Goal: Task Accomplishment & Management: Complete application form

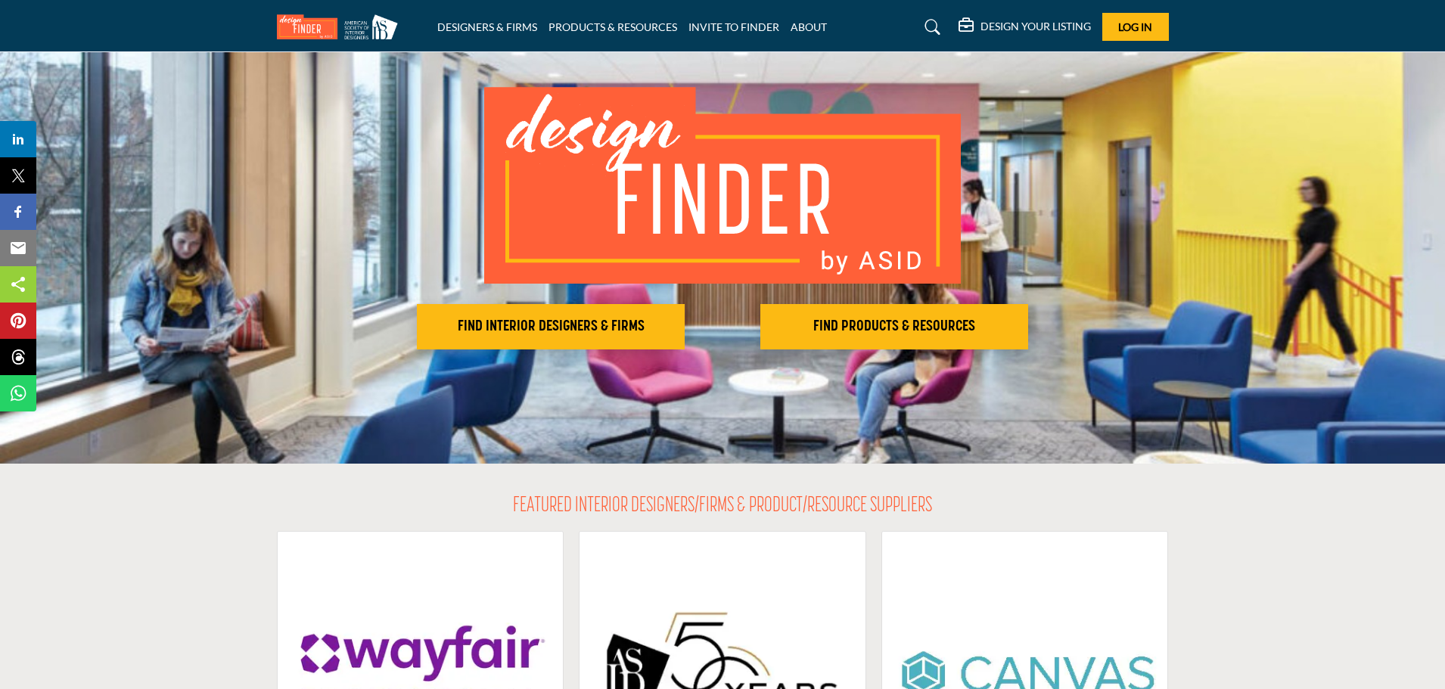
scroll to position [76, 0]
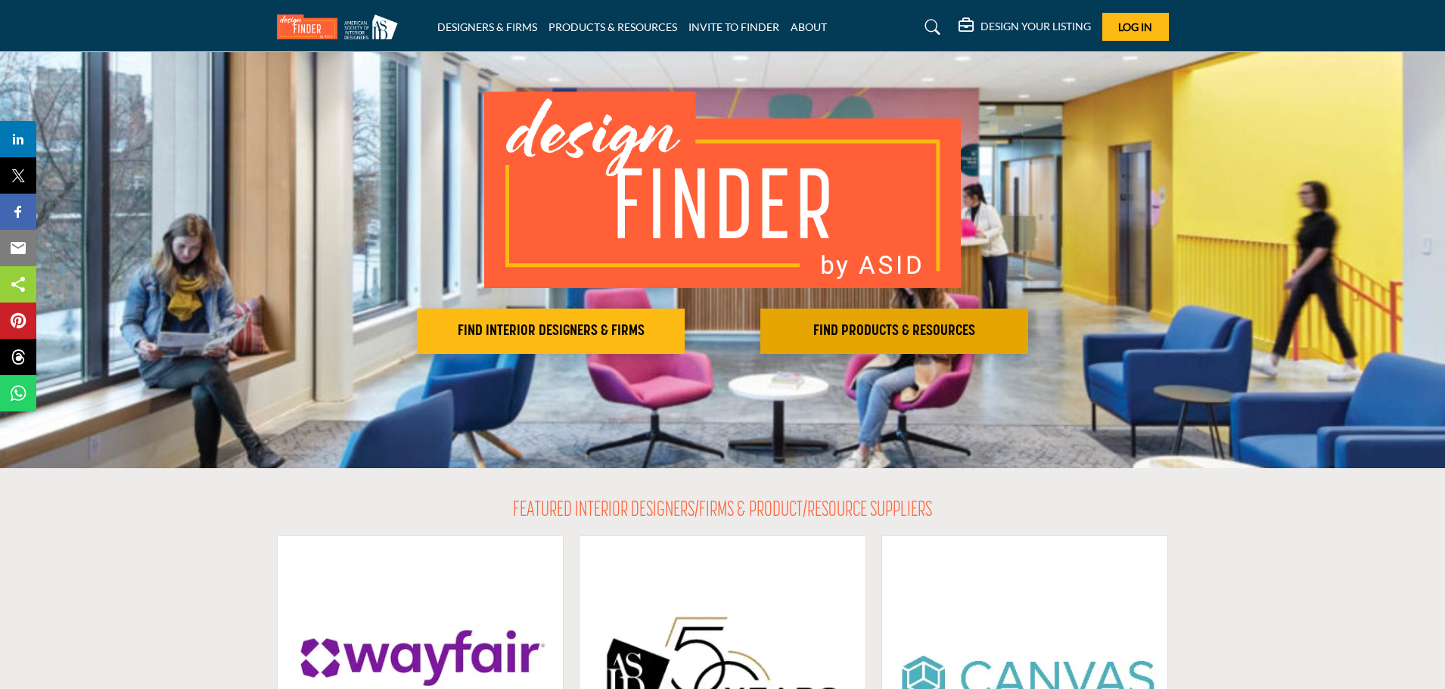
click at [906, 331] on h2 "FIND PRODUCTS & RESOURCES" at bounding box center [894, 331] width 259 height 18
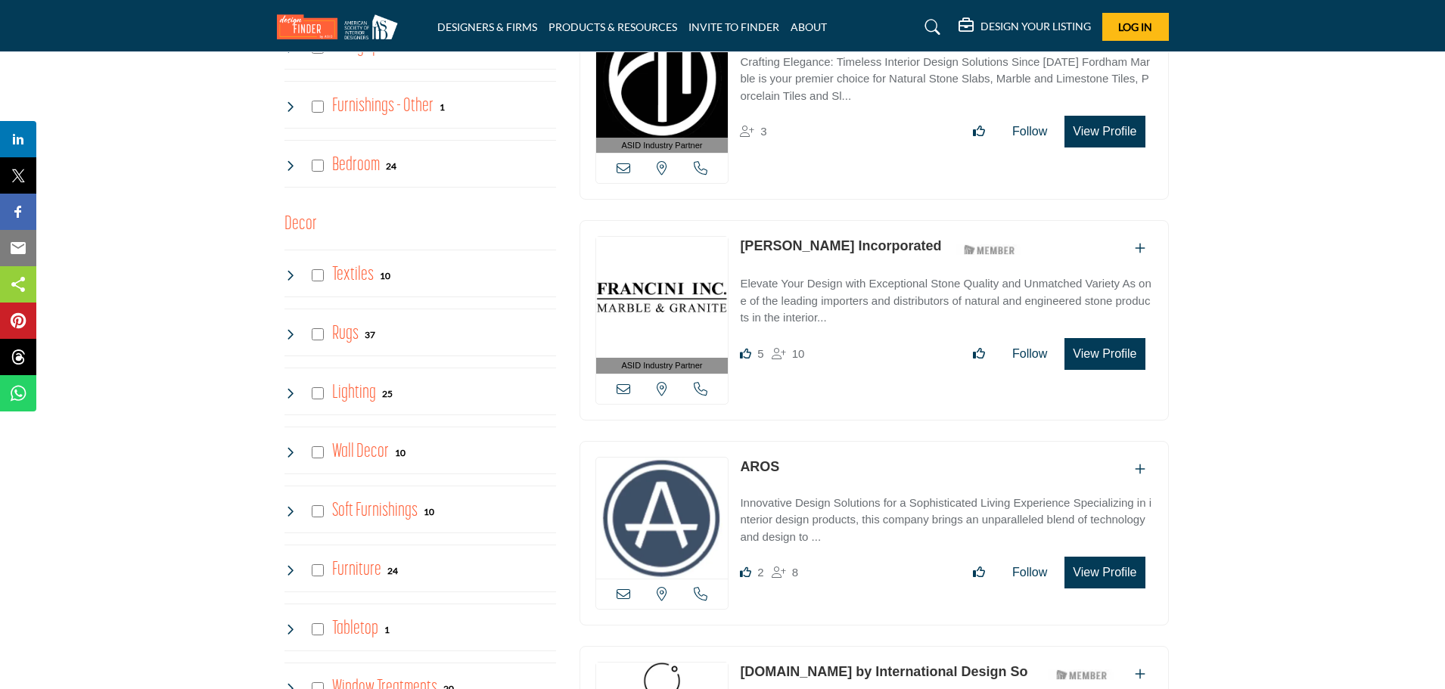
scroll to position [1740, 0]
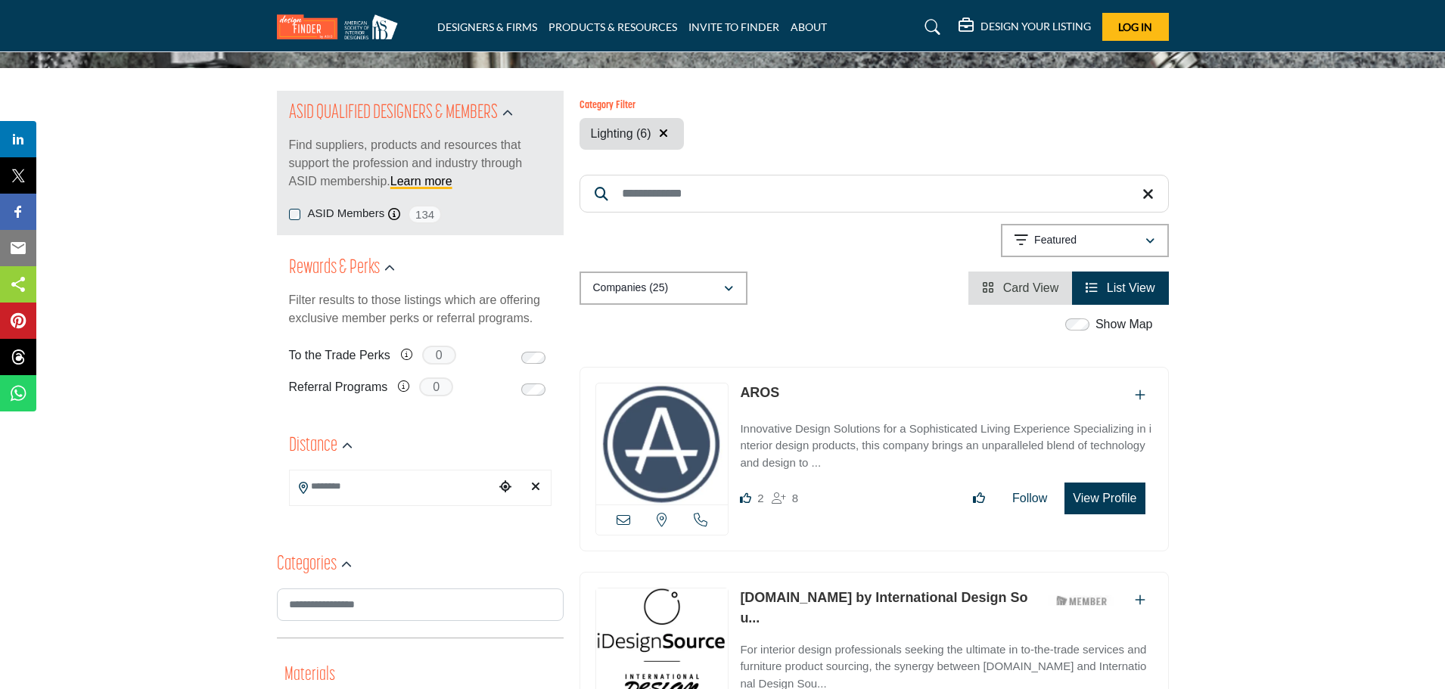
scroll to position [151, 0]
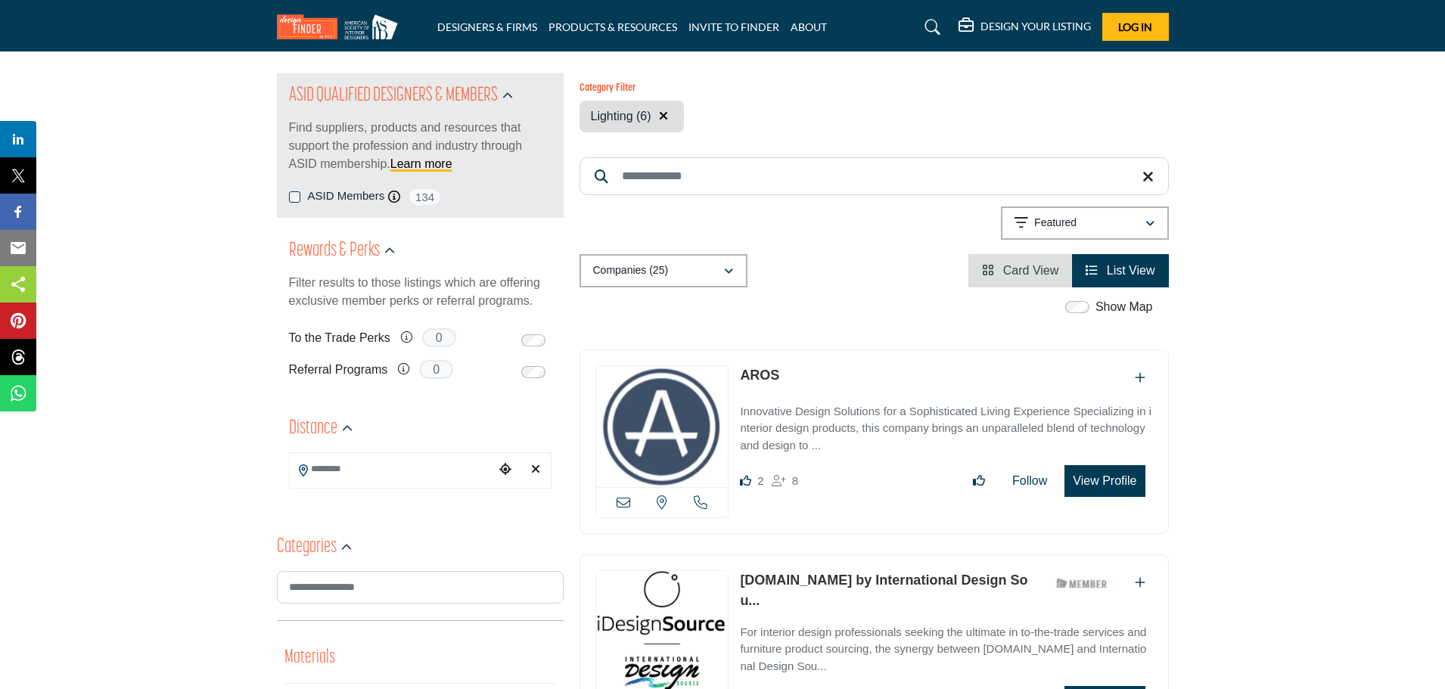
click at [334, 472] on input "Search Location" at bounding box center [392, 469] width 204 height 30
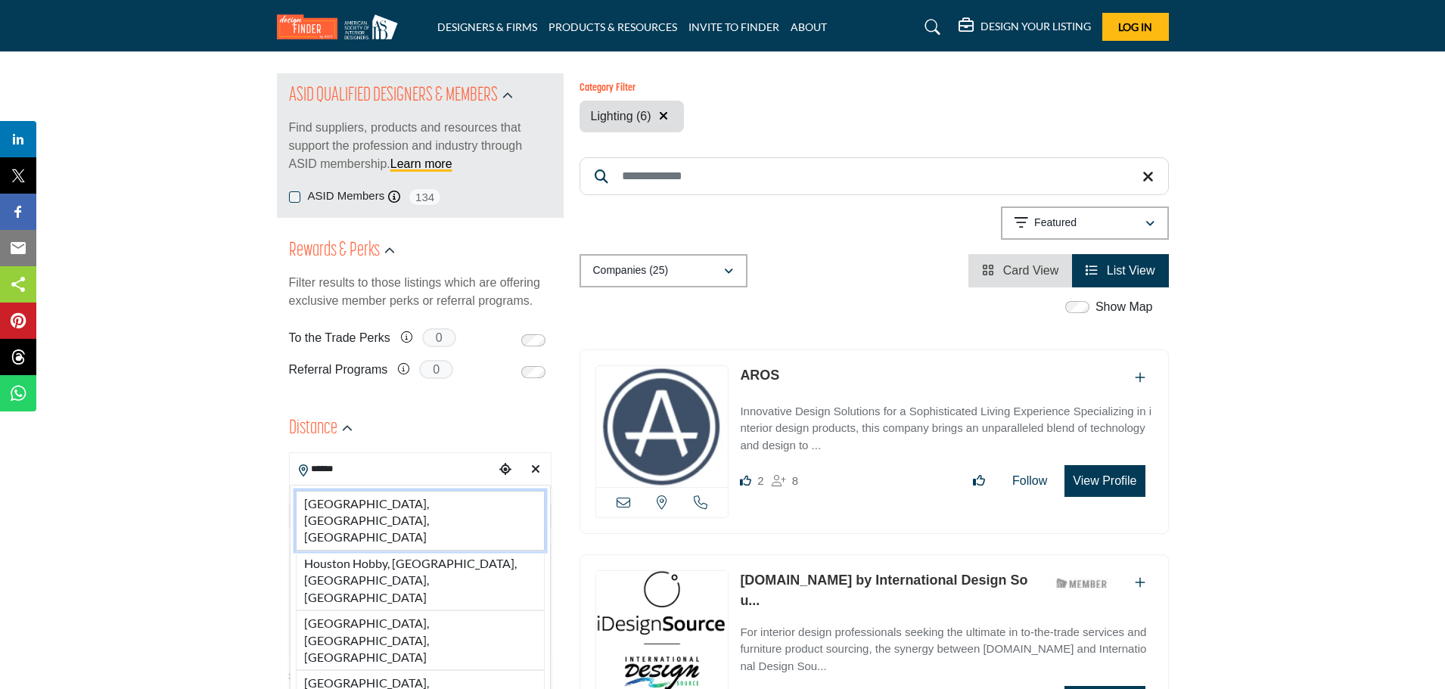
click at [339, 507] on li "[GEOGRAPHIC_DATA], [GEOGRAPHIC_DATA], [GEOGRAPHIC_DATA]" at bounding box center [420, 521] width 249 height 60
type input "**********"
type input "***"
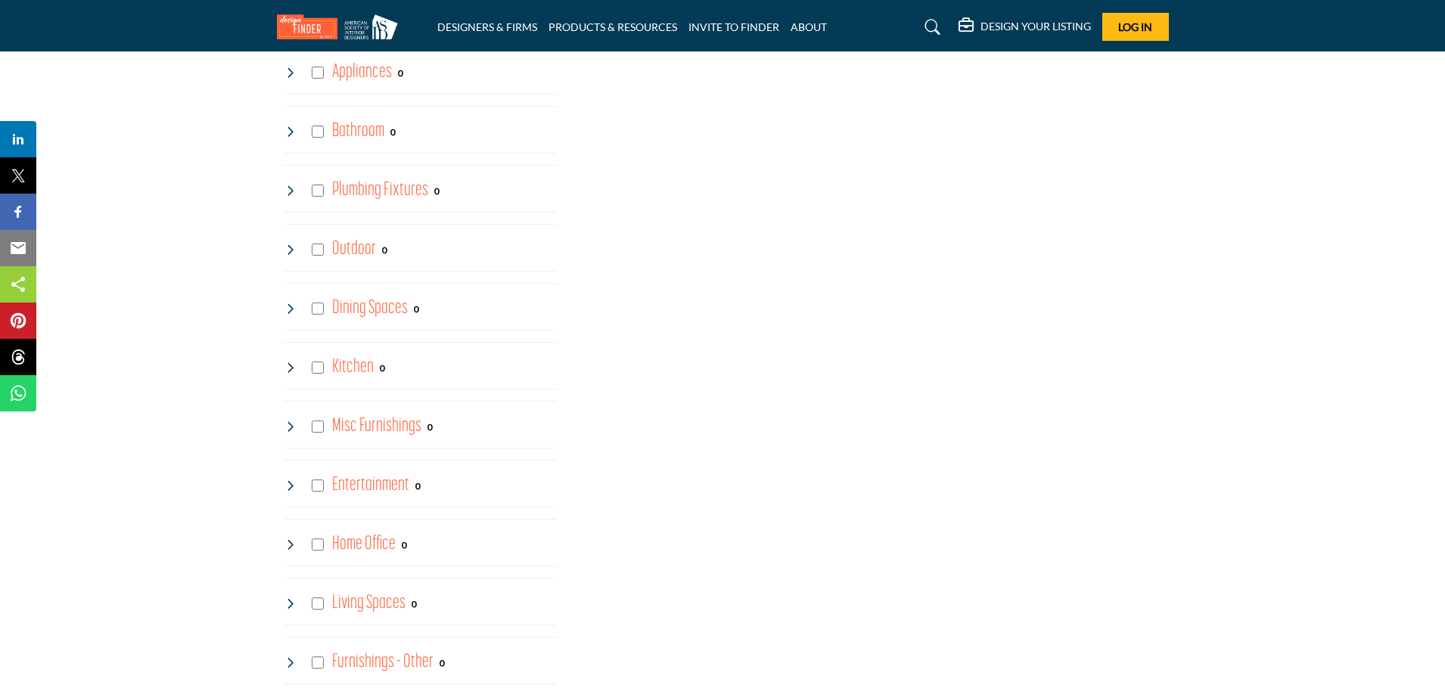
scroll to position [1513, 0]
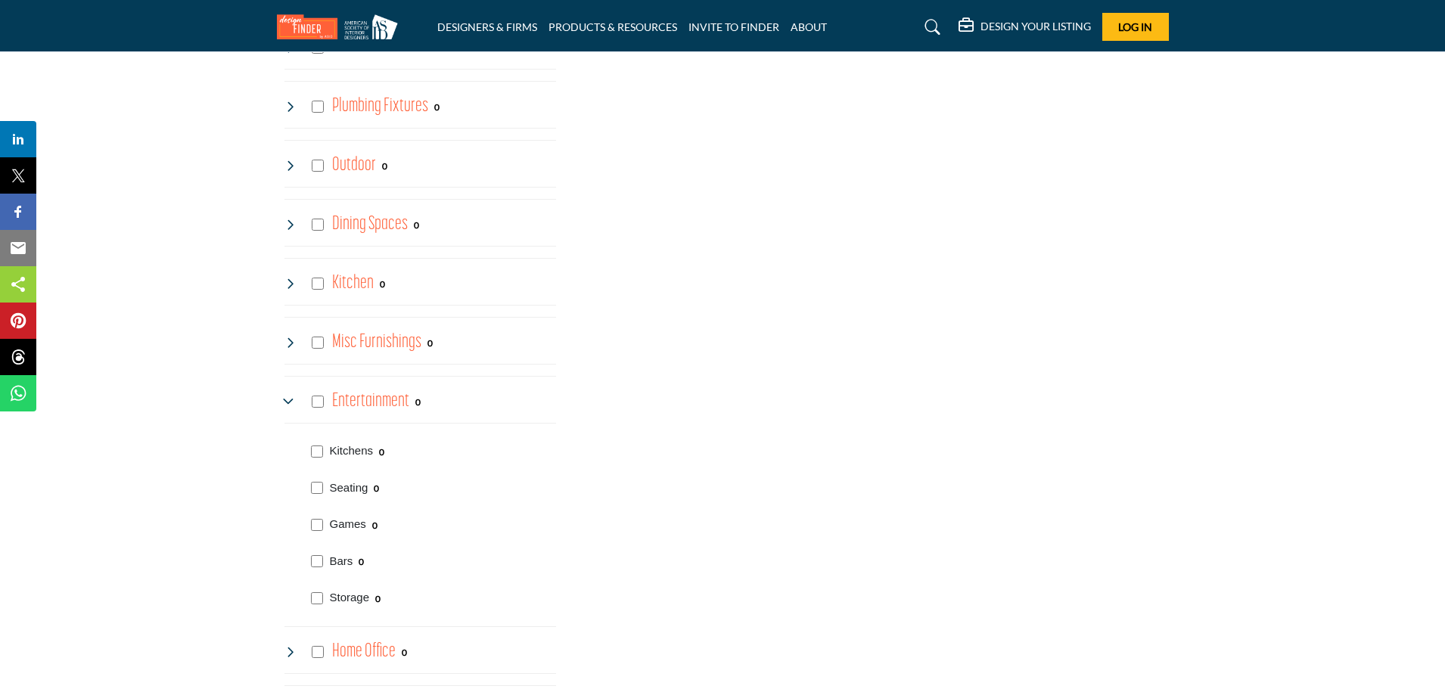
scroll to position [1664, 0]
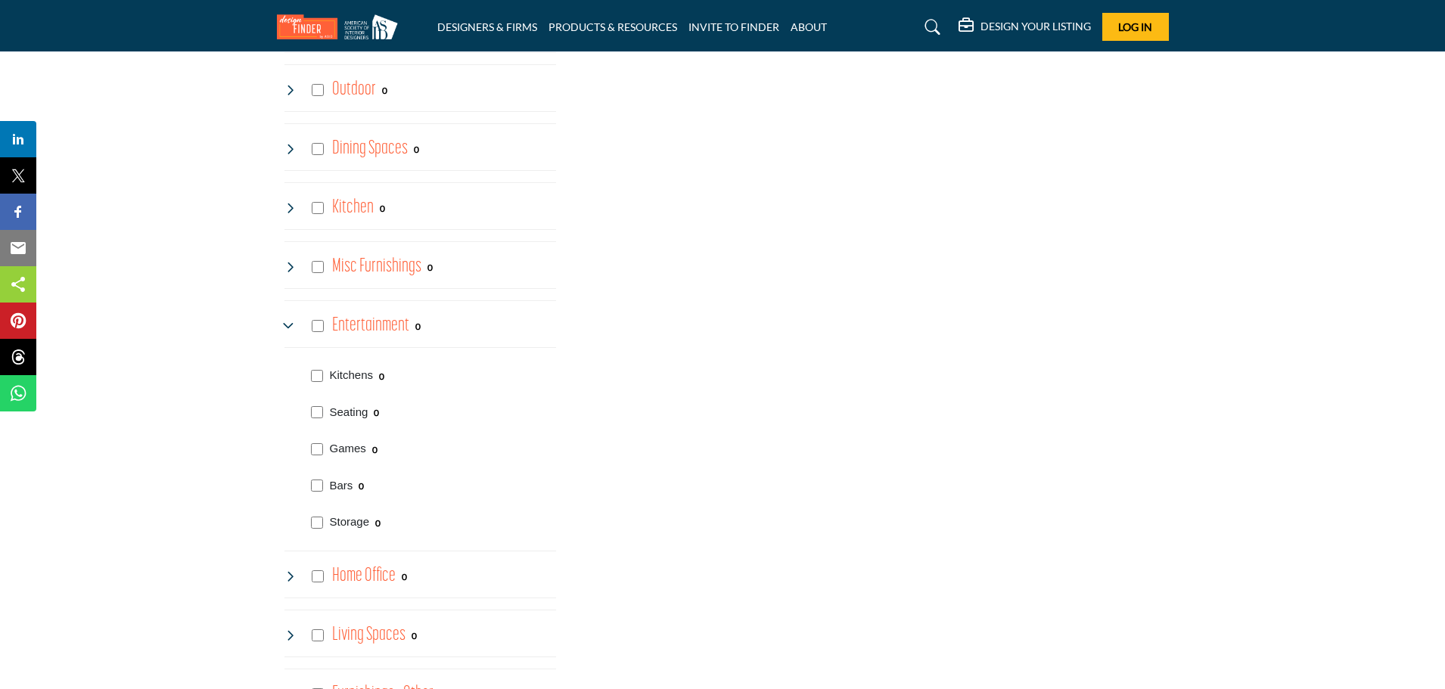
click at [288, 325] on icon at bounding box center [290, 326] width 12 height 12
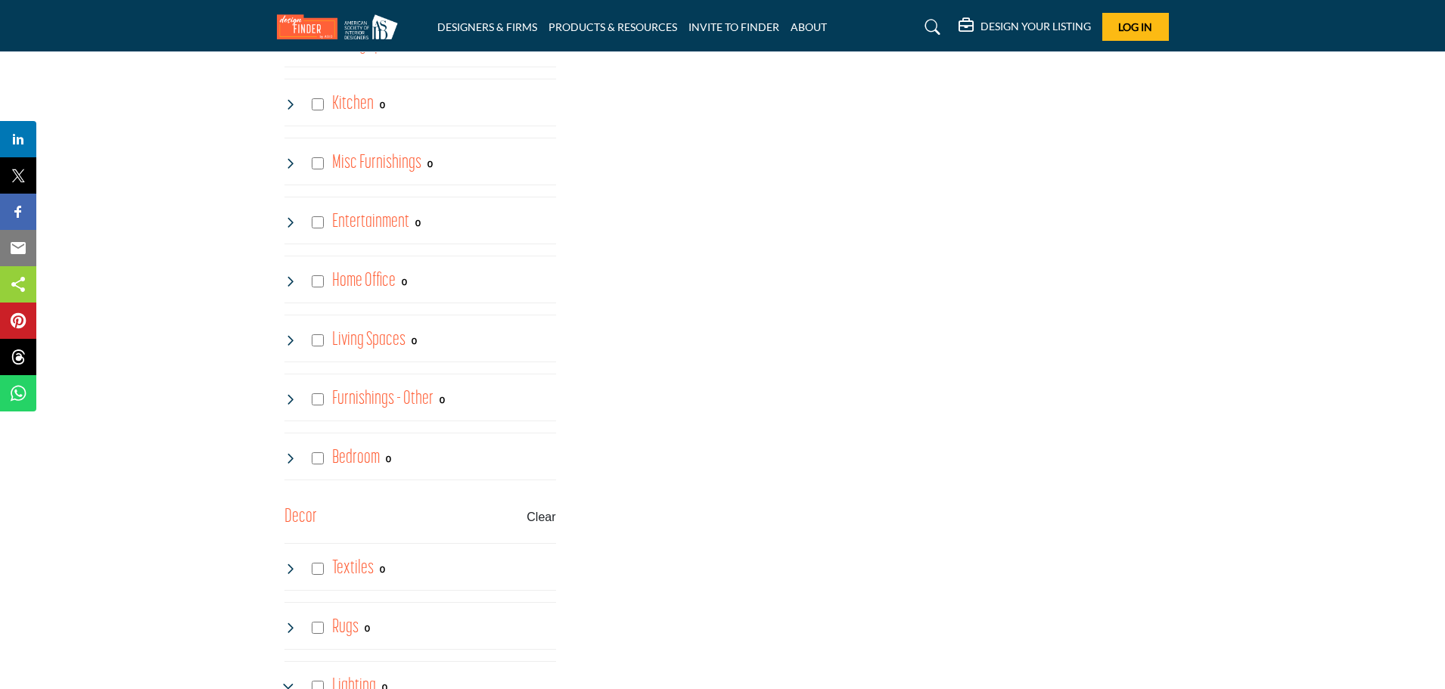
scroll to position [1816, 0]
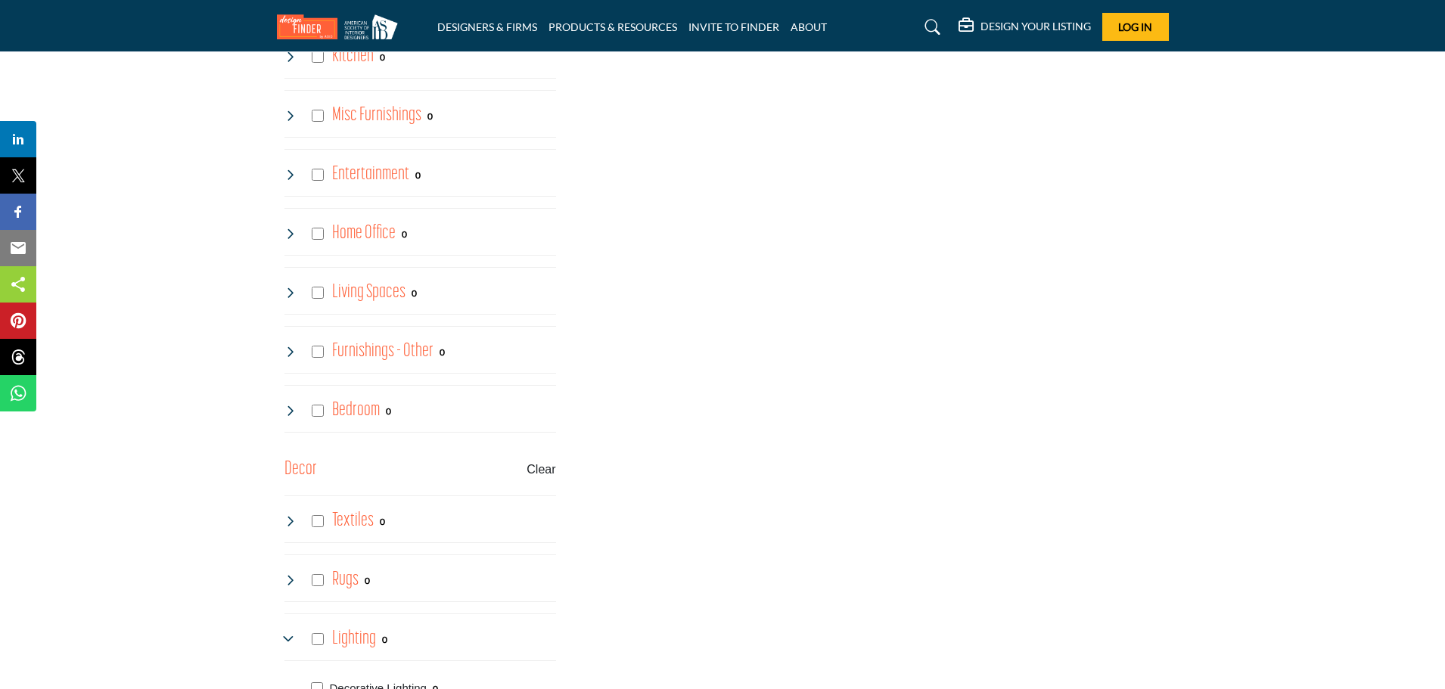
click at [291, 235] on icon at bounding box center [290, 234] width 12 height 12
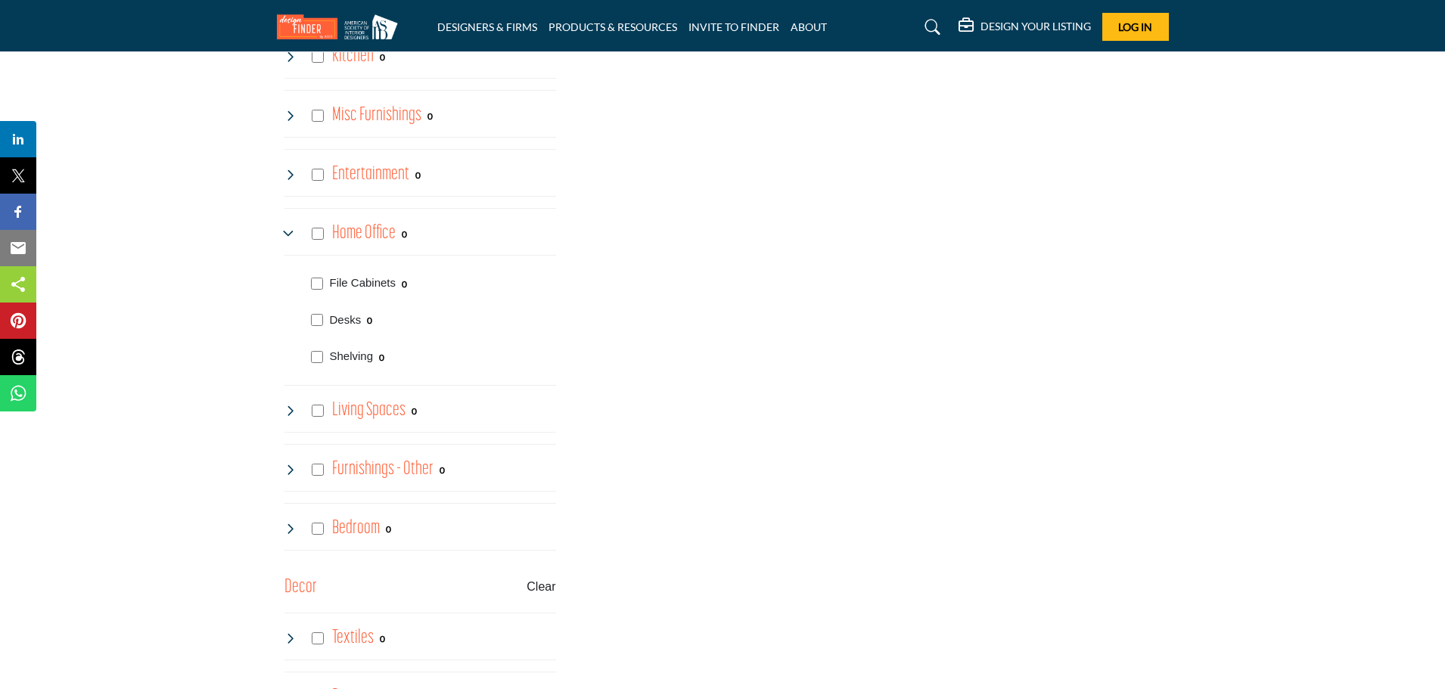
click at [291, 235] on icon at bounding box center [290, 234] width 12 height 12
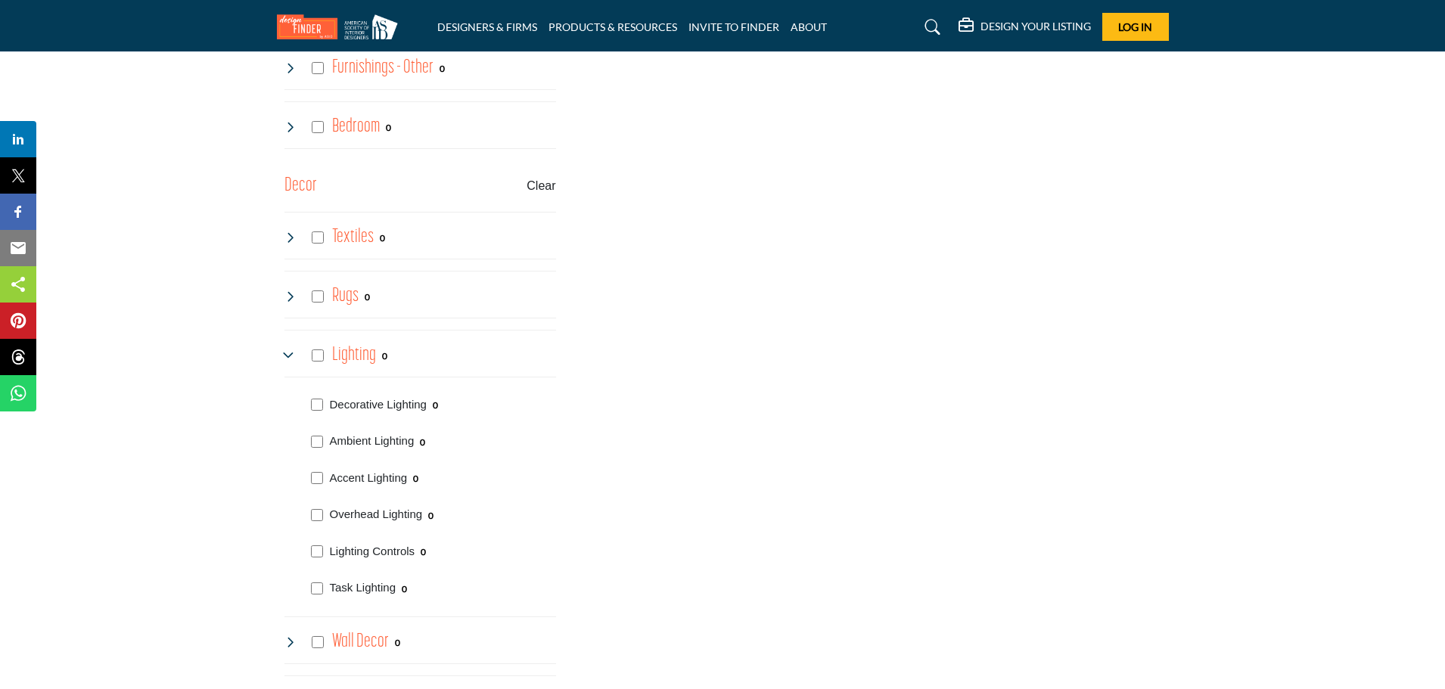
scroll to position [2118, 0]
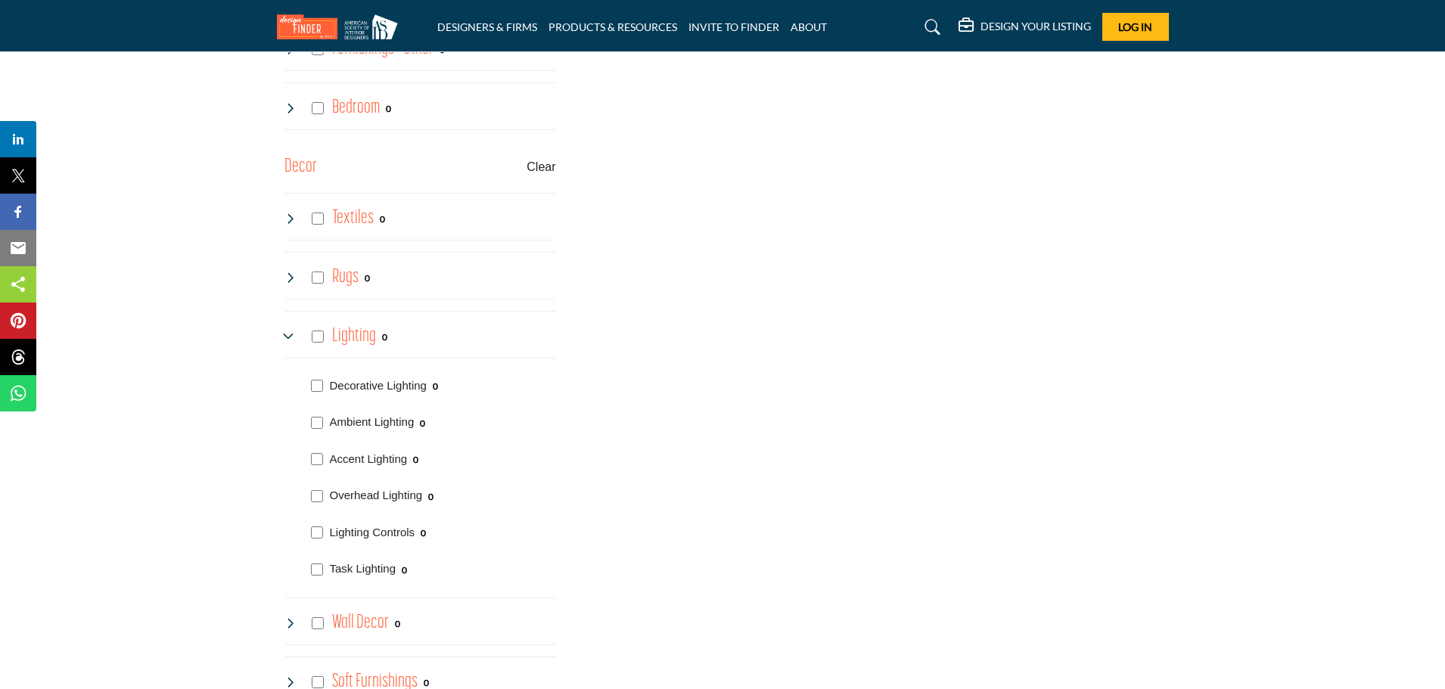
click at [290, 334] on icon at bounding box center [290, 337] width 12 height 12
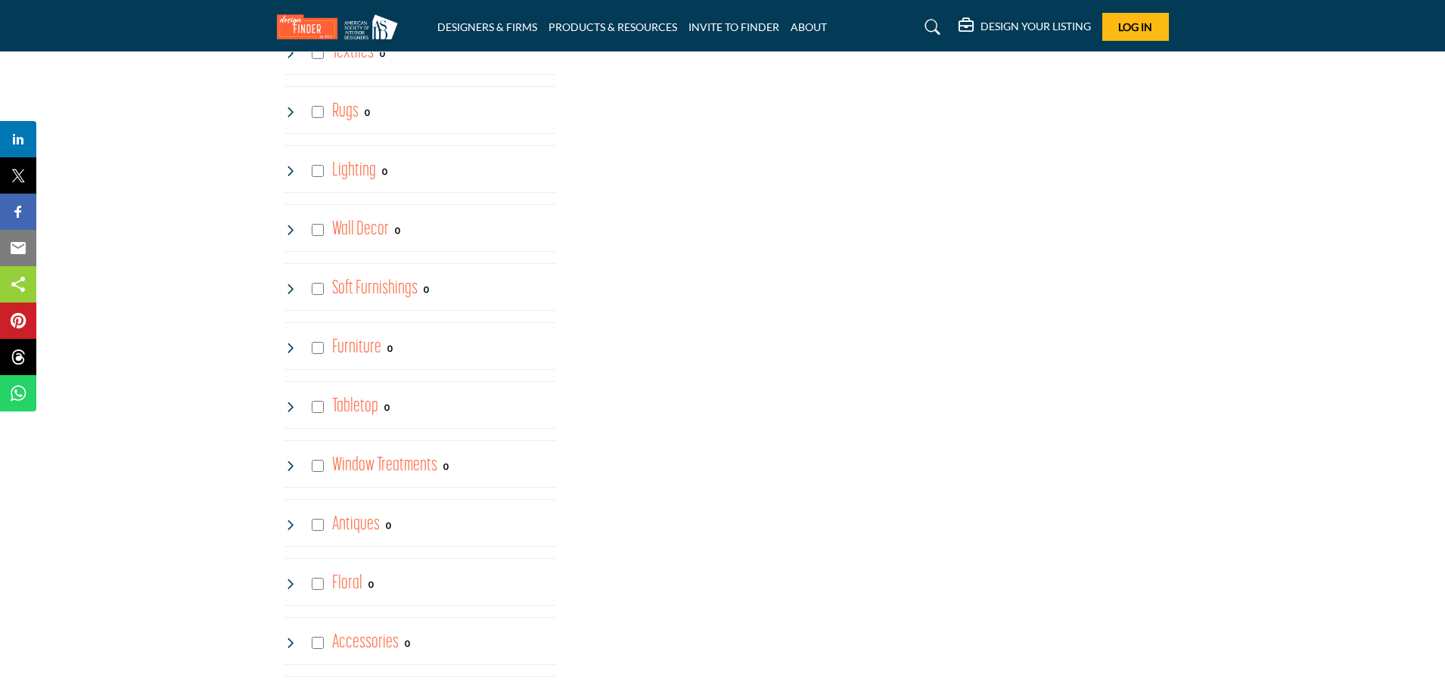
scroll to position [2345, 0]
click at [288, 404] on icon at bounding box center [290, 405] width 12 height 12
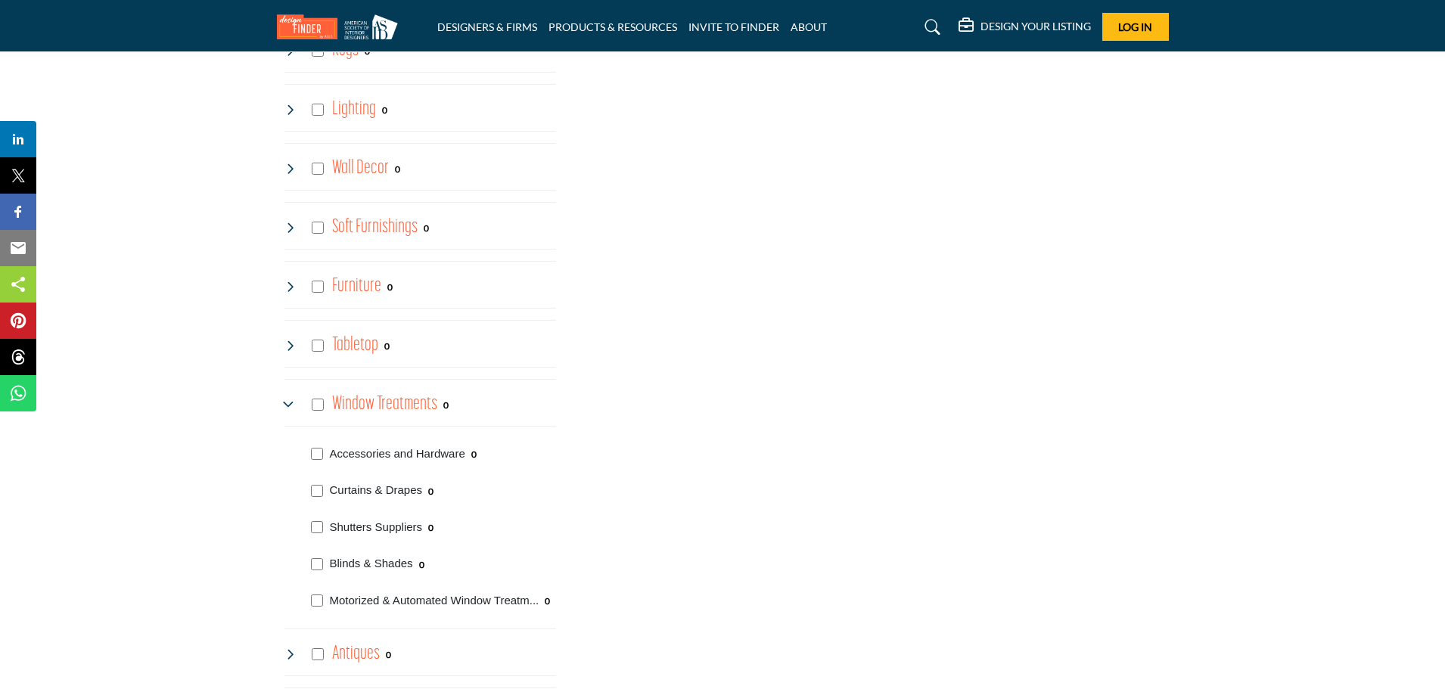
click at [290, 401] on icon at bounding box center [290, 405] width 12 height 12
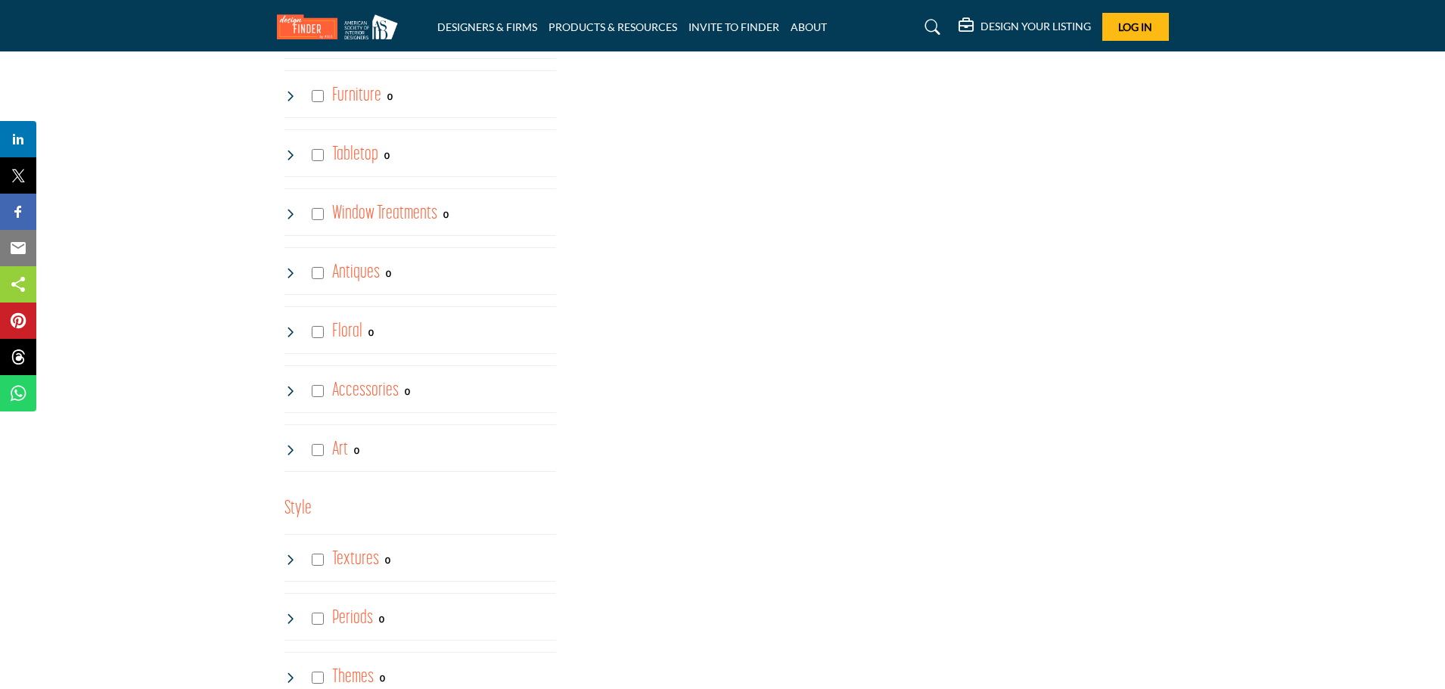
scroll to position [2572, 0]
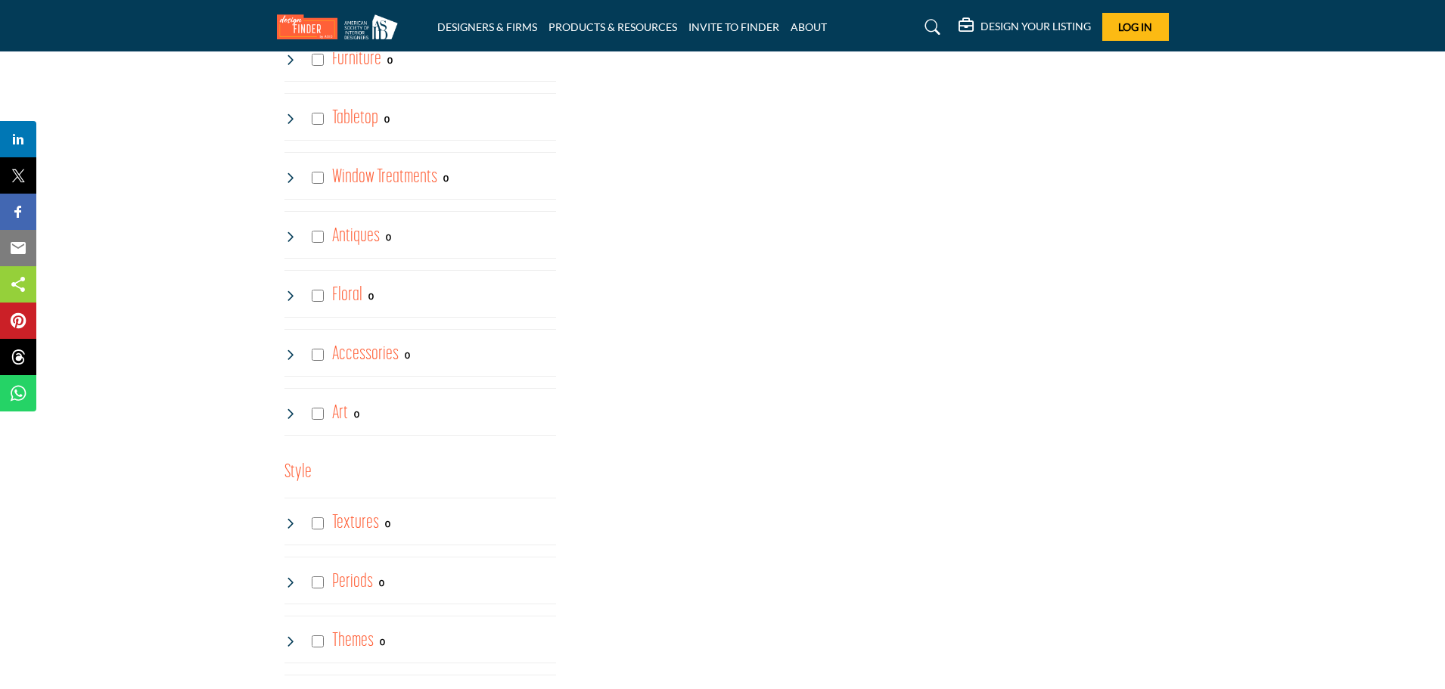
click at [287, 357] on icon at bounding box center [290, 355] width 12 height 12
click at [291, 415] on icon at bounding box center [290, 414] width 12 height 12
click at [284, 415] on icon at bounding box center [290, 414] width 12 height 12
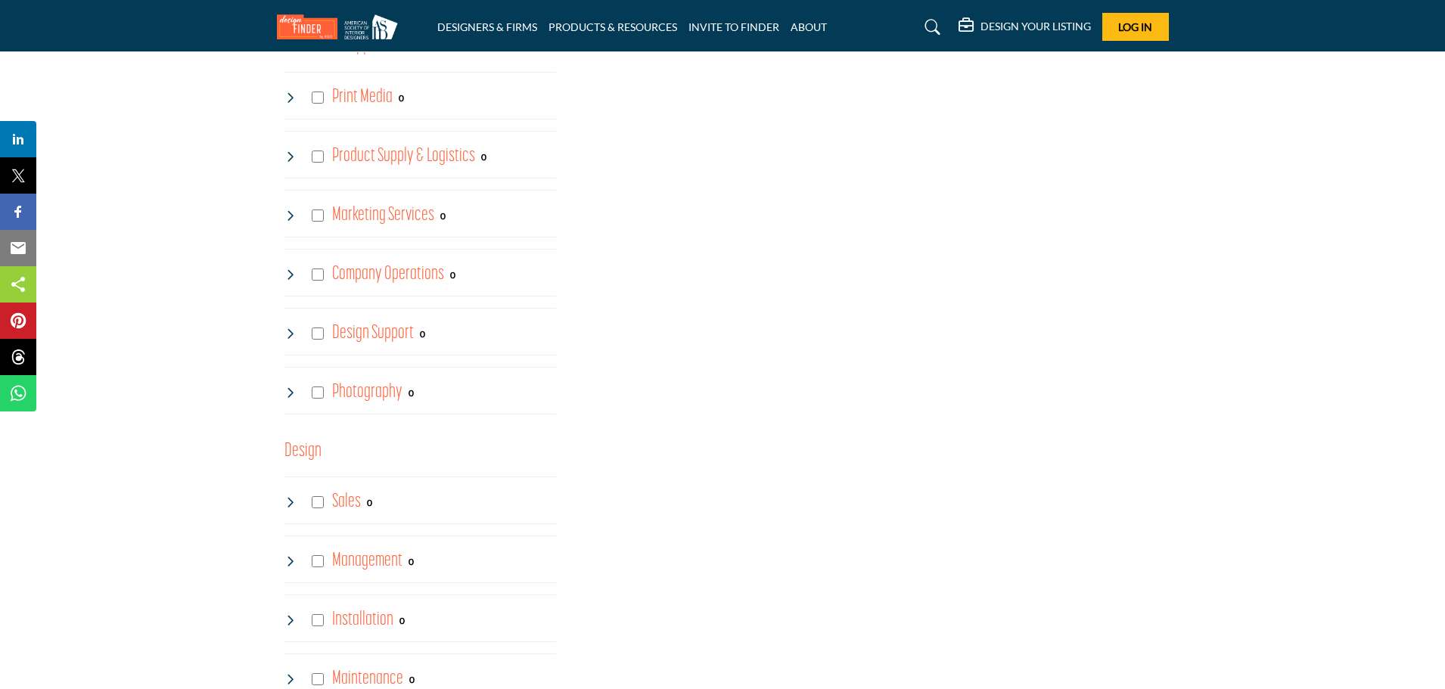
scroll to position [3404, 0]
click at [287, 272] on icon at bounding box center [290, 274] width 12 height 12
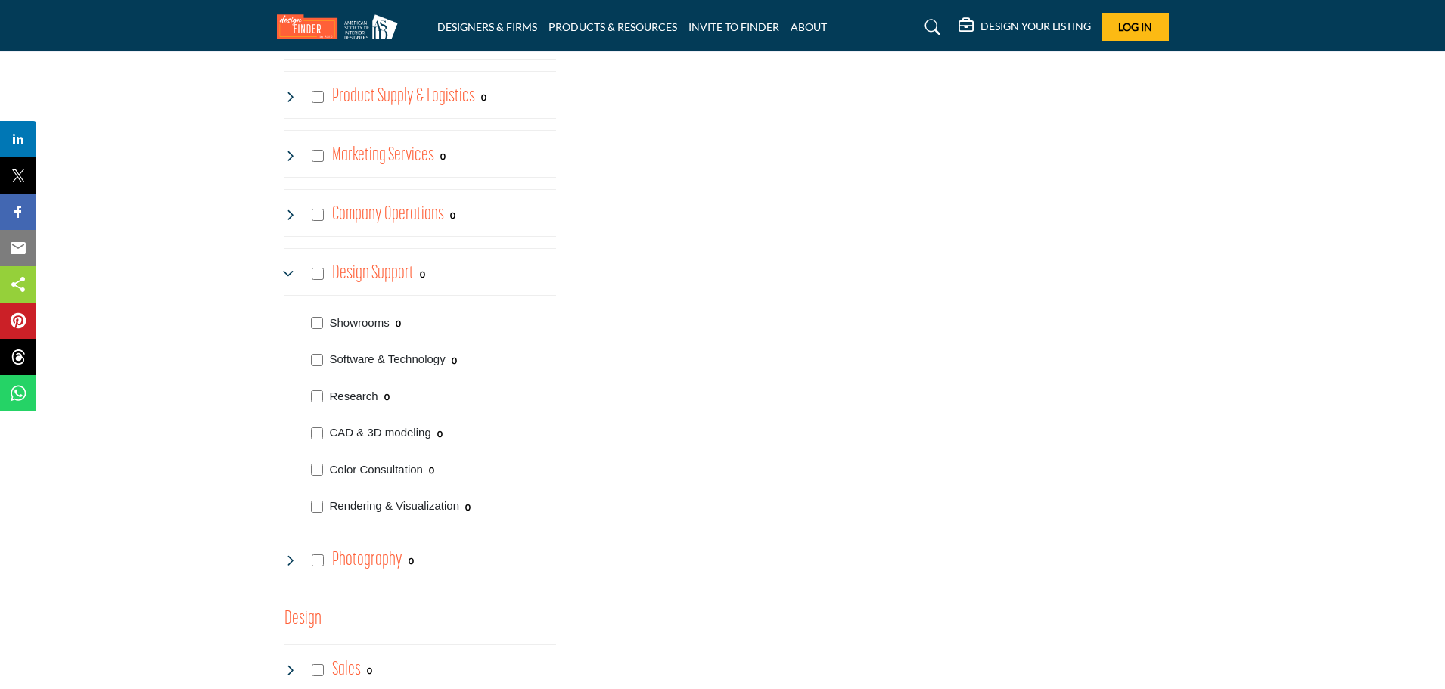
click at [287, 272] on icon at bounding box center [290, 274] width 12 height 12
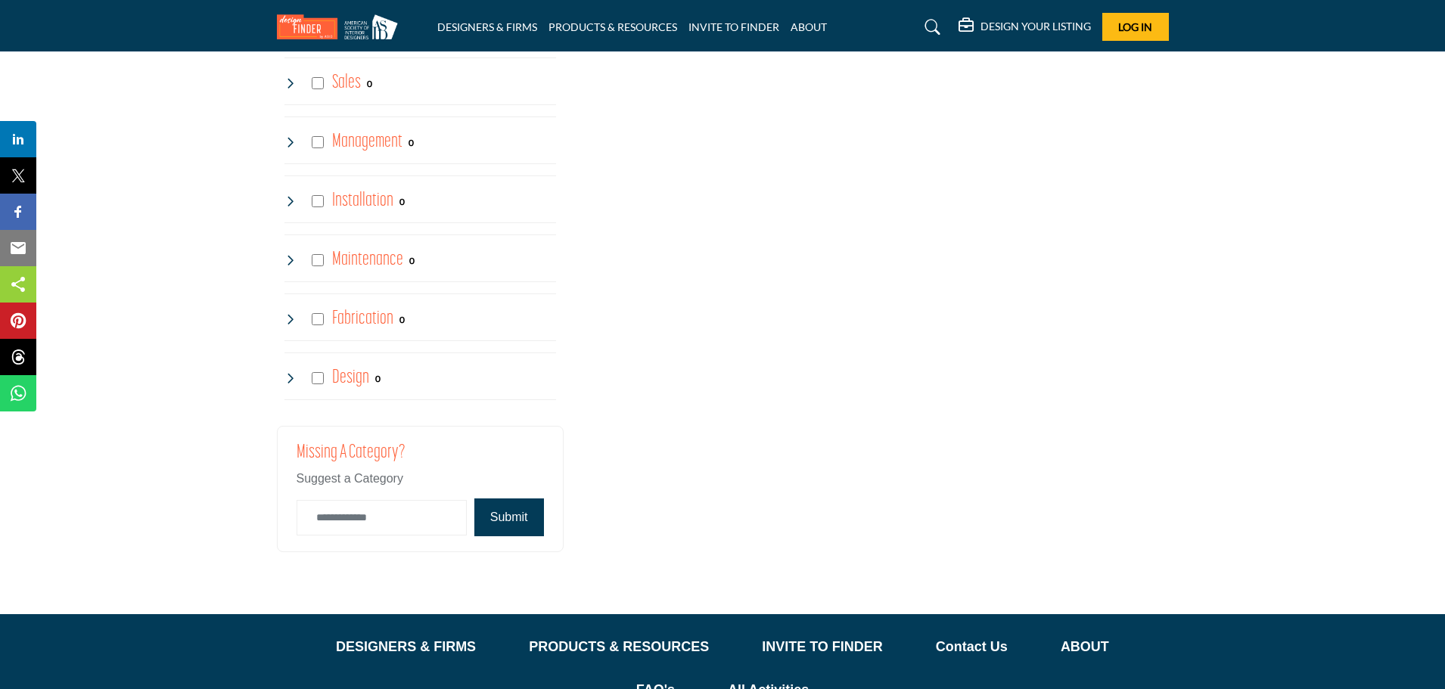
scroll to position [3782, 0]
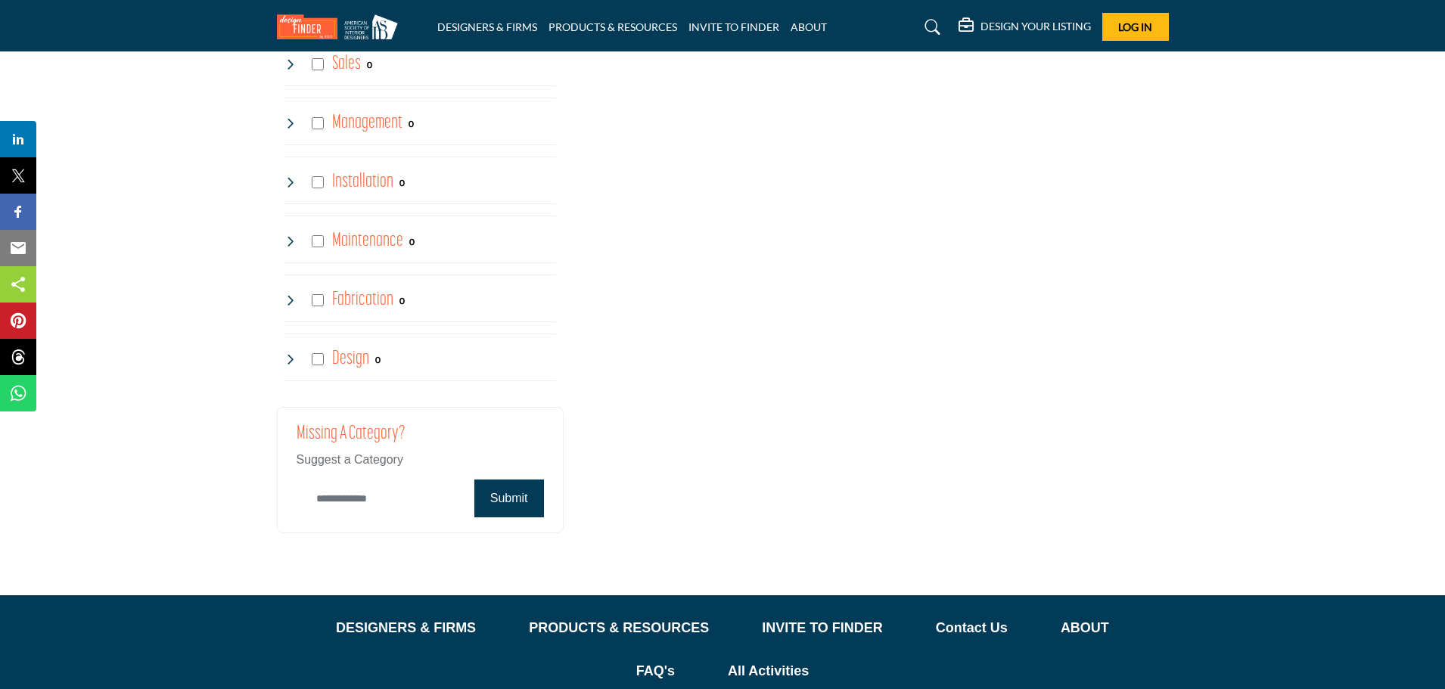
click at [349, 499] on input "Category Name" at bounding box center [382, 499] width 170 height 36
type input "**********"
click at [520, 495] on button "Submit" at bounding box center [509, 499] width 70 height 38
